Goal: Task Accomplishment & Management: Manage account settings

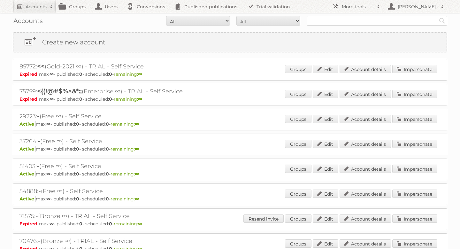
click at [340, 26] on div "Accounts All Active Expired Pending All Paid Trials Self service Search" at bounding box center [230, 21] width 435 height 16
click at [340, 20] on input "text" at bounding box center [377, 21] width 141 height 10
type input "[PERSON_NAME]"
click at [438, 16] on input "Search" at bounding box center [443, 21] width 10 height 10
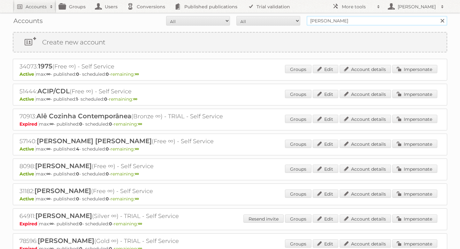
click at [353, 21] on input "[PERSON_NAME]" at bounding box center [377, 21] width 141 height 10
type input "[PERSON_NAME] internacional"
click at [438, 16] on input "Search" at bounding box center [443, 21] width 10 height 10
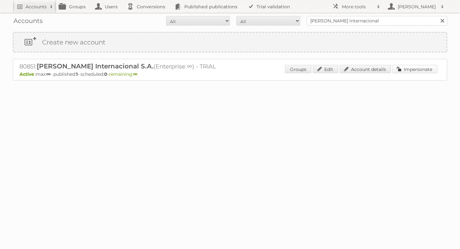
click at [419, 69] on link "Impersonate" at bounding box center [414, 69] width 45 height 8
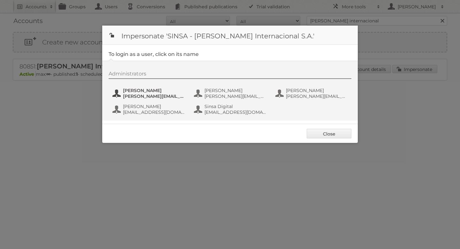
click at [155, 97] on span "arlen.aguilar@sinsa.com.ni" at bounding box center [154, 96] width 62 height 6
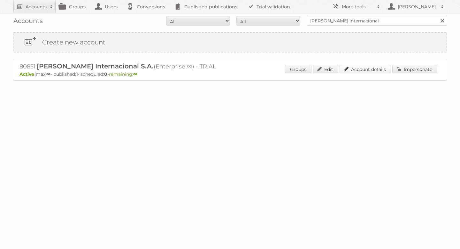
click at [373, 71] on link "Account details" at bounding box center [365, 69] width 51 height 8
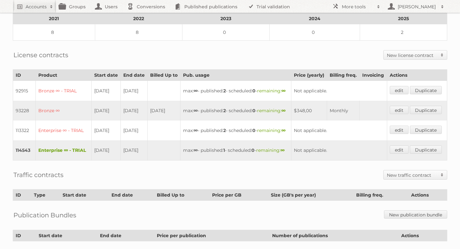
scroll to position [116, 0]
